Goal: Task Accomplishment & Management: Manage account settings

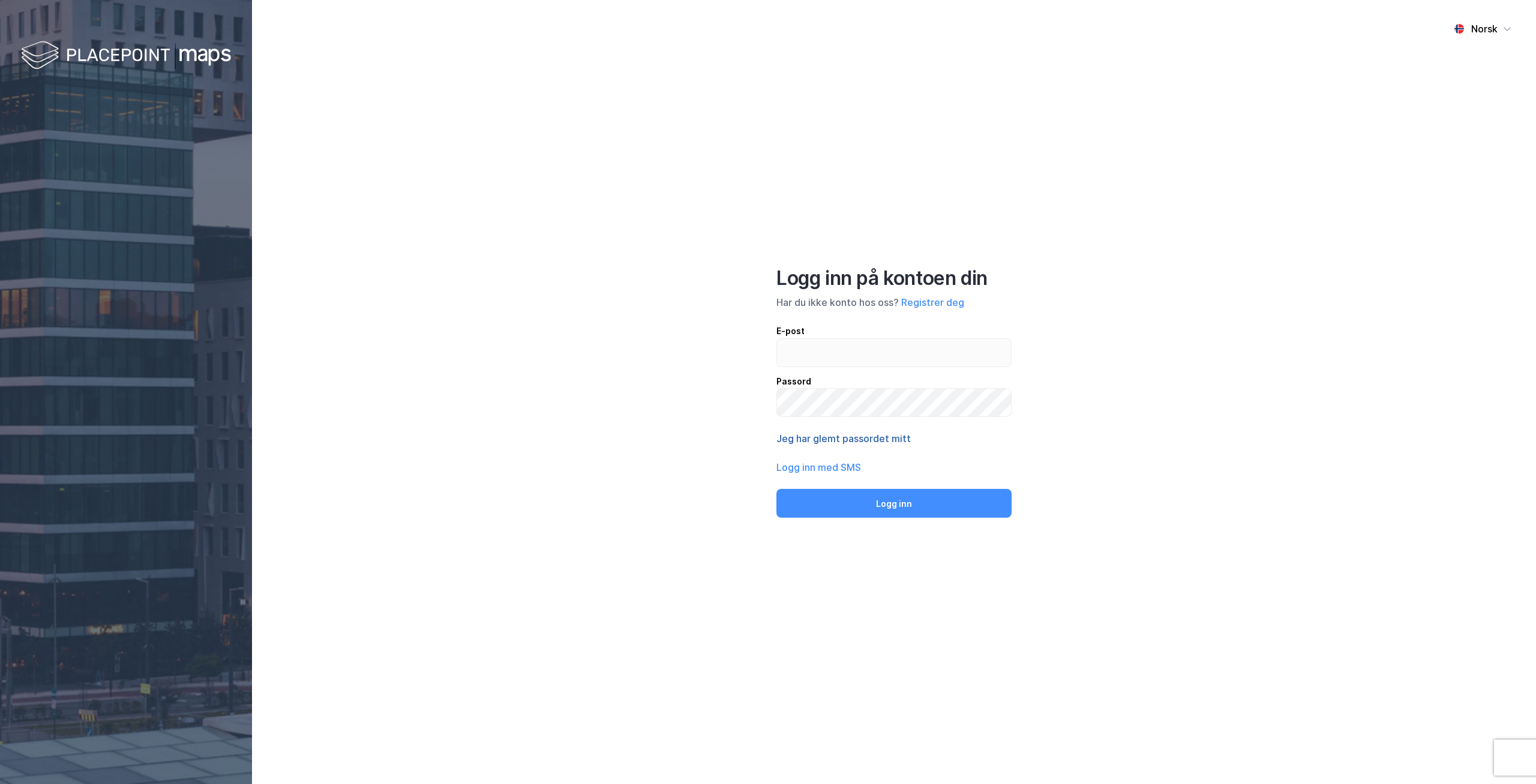
click at [879, 437] on button "Jeg har glemt passordet mitt" at bounding box center [844, 438] width 134 height 14
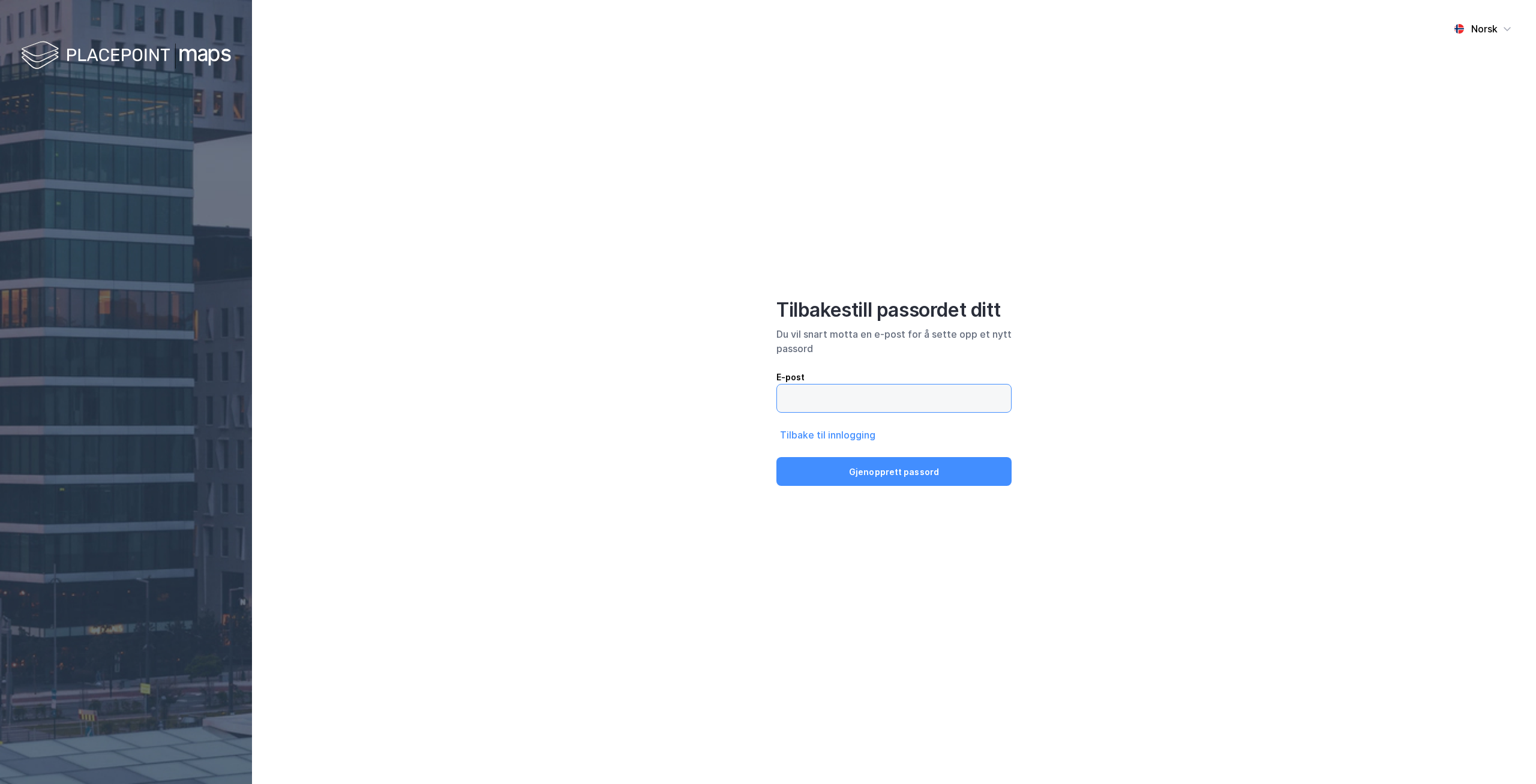
click at [826, 398] on input "email" at bounding box center [893, 398] width 234 height 27
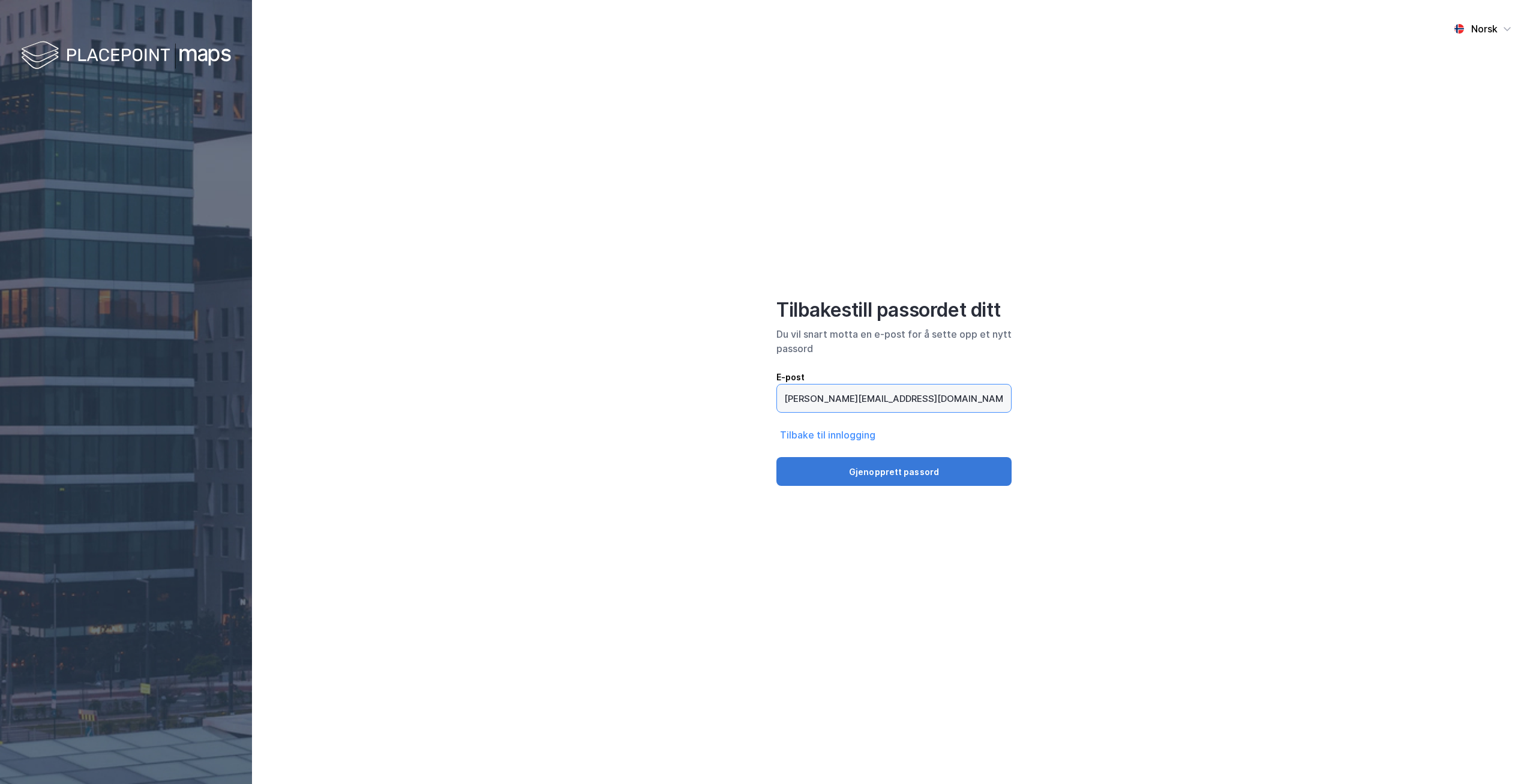
type input "[PERSON_NAME][EMAIL_ADDRESS][DOMAIN_NAME]"
click at [880, 475] on button "Gjenopprett passord" at bounding box center [894, 471] width 236 height 29
